Goal: Information Seeking & Learning: Understand process/instructions

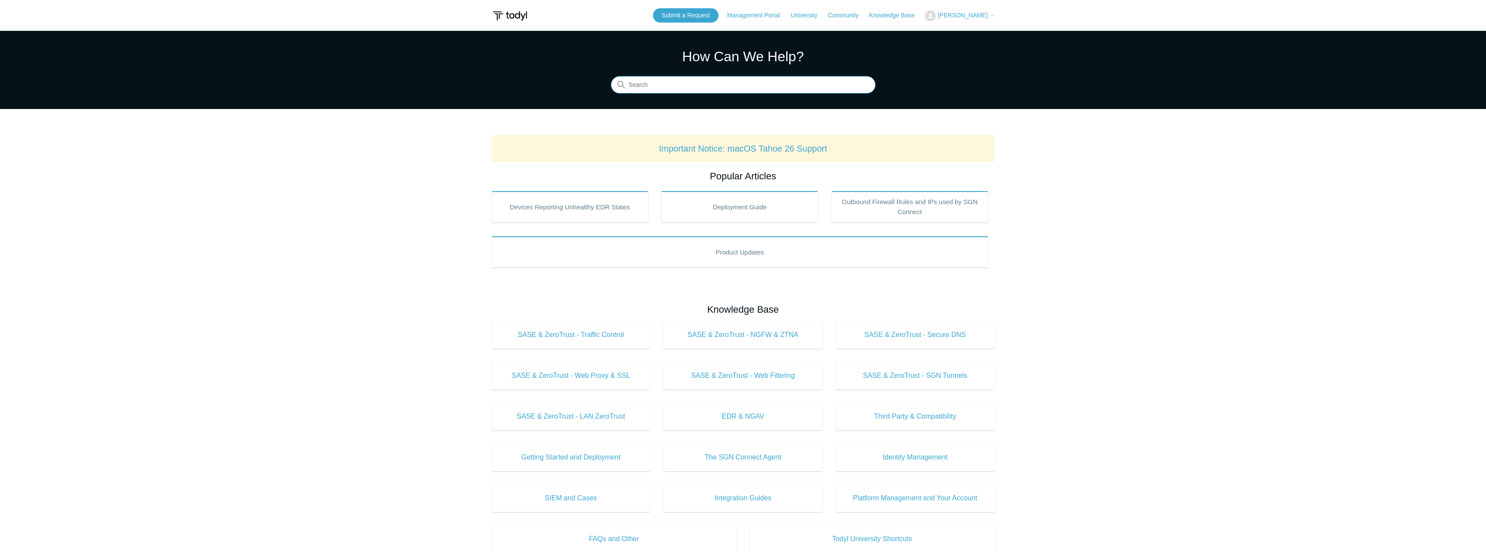
click at [673, 89] on input "Search" at bounding box center [743, 84] width 265 height 17
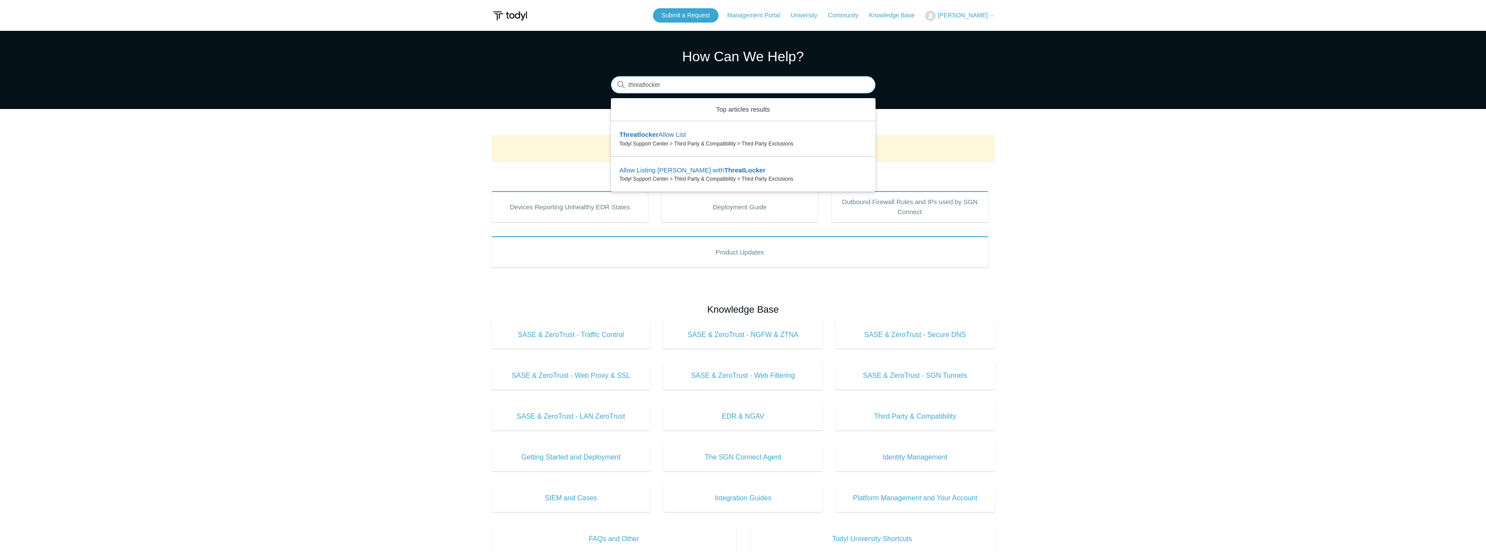
type input "threatlocker"
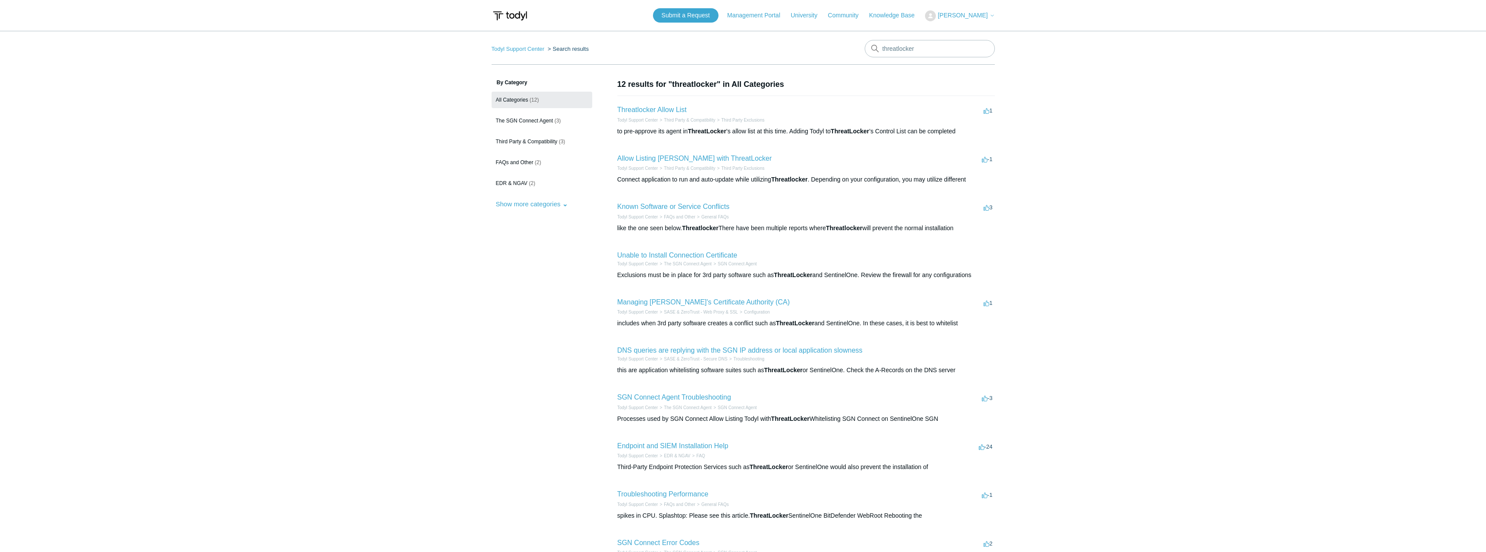
click at [668, 104] on li "Threatlocker Allow List 1 vote 1 Todyl Support Center Third Party & Compatibili…" at bounding box center [807, 119] width 378 height 49
click at [668, 105] on h2 "Threatlocker Allow List" at bounding box center [652, 110] width 69 height 10
click at [667, 108] on link "Threatlocker Allow List" at bounding box center [652, 109] width 69 height 7
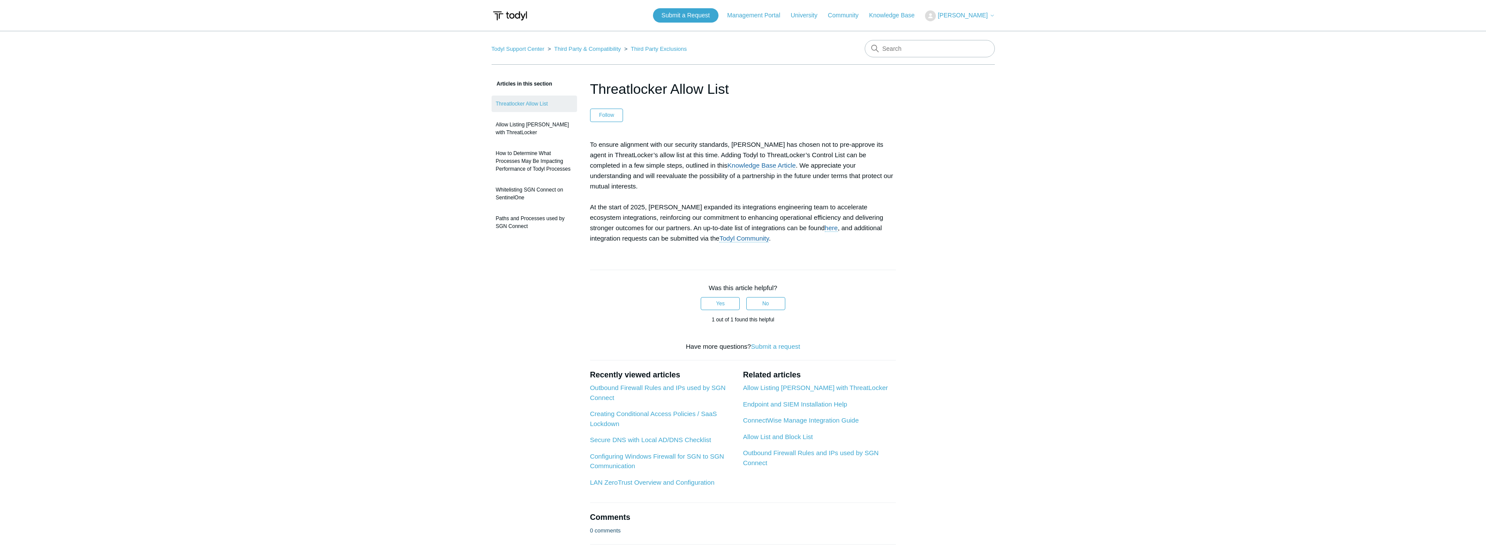
click at [728, 168] on link "Knowledge Base Article" at bounding box center [762, 165] width 69 height 8
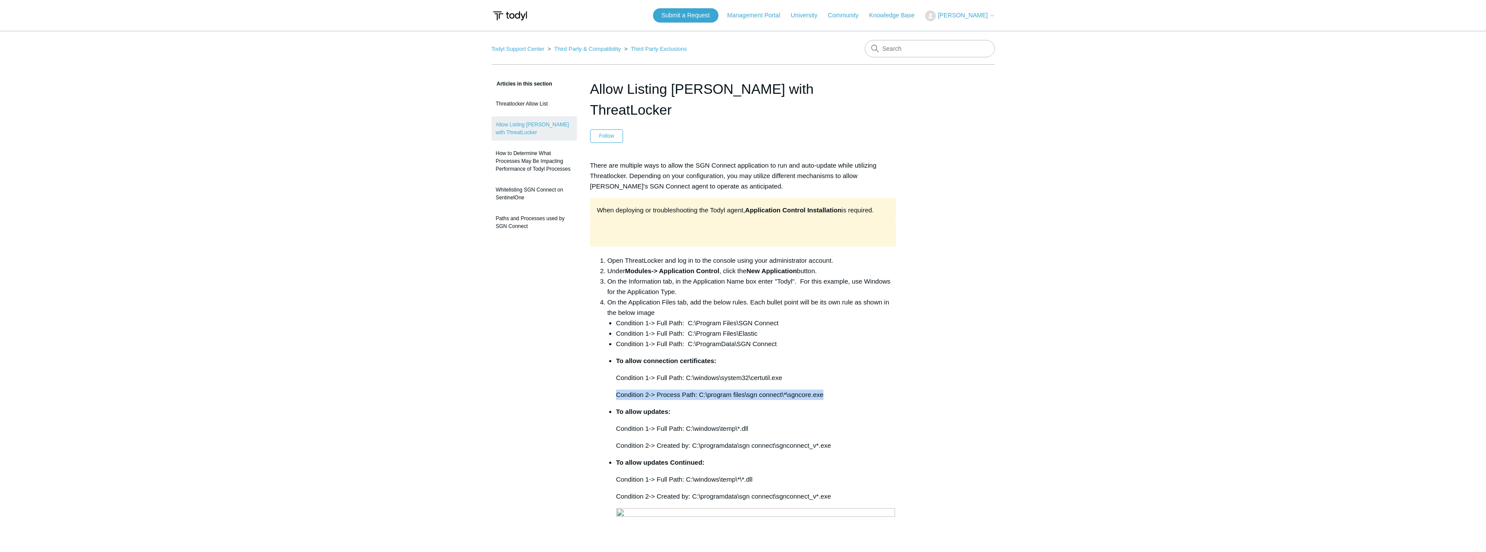
drag, startPoint x: 615, startPoint y: 373, endPoint x: 840, endPoint y: 374, distance: 224.8
click at [840, 374] on ul "Condition 1-> Full Path: C:\Program Files\SGN Connect Condition 1-> Full Path: …" at bounding box center [752, 529] width 289 height 422
copy p "Condition 2-> Process Path: C:\program files\sgn connect\*\sgncore.exe"
